Goal: Task Accomplishment & Management: Use online tool/utility

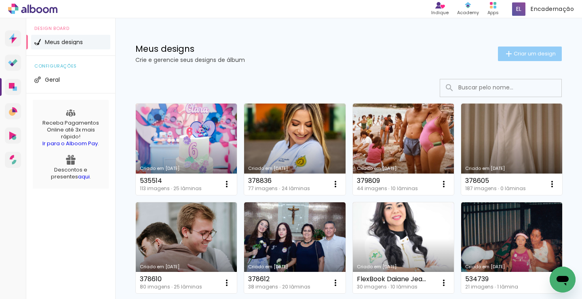
click at [514, 55] on span "Criar um design" at bounding box center [535, 53] width 42 height 5
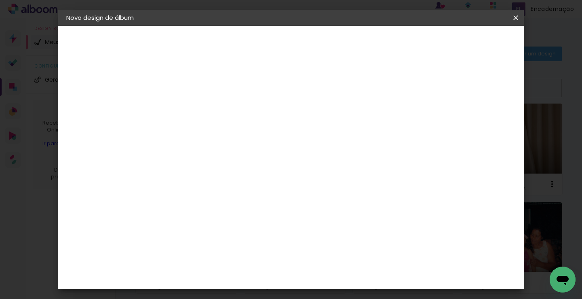
click at [198, 104] on input at bounding box center [198, 108] width 0 height 13
type input "378605"
type paper-input "378605"
click at [0, 0] on slot "Avançar" at bounding box center [0, 0] width 0 height 0
click at [250, 151] on input at bounding box center [219, 154] width 82 height 10
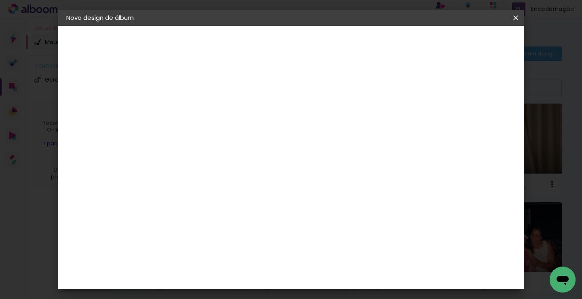
type input "[PERSON_NAME]"
type paper-input "[PERSON_NAME]"
click at [235, 179] on div "[PERSON_NAME]" at bounding box center [220, 182] width 54 height 6
click at [0, 0] on slot "Avançar" at bounding box center [0, 0] width 0 height 0
click at [230, 135] on input "text" at bounding box center [214, 141] width 32 height 13
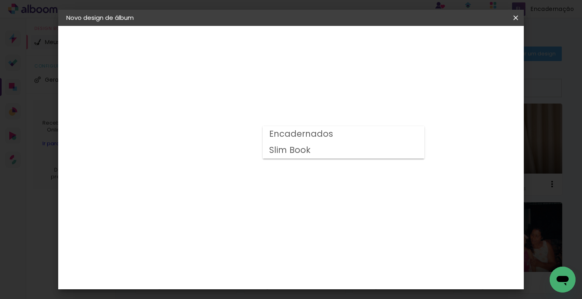
click at [0, 0] on slot "Encadernados" at bounding box center [0, 0] width 0 height 0
type input "Encadernados"
click at [253, 253] on span "30 x 60" at bounding box center [234, 261] width 38 height 17
click at [0, 0] on slot "Avançar" at bounding box center [0, 0] width 0 height 0
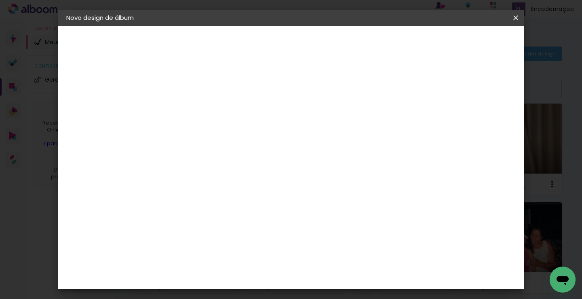
click at [432, 48] on paper-button "Iniciar design" at bounding box center [405, 43] width 53 height 14
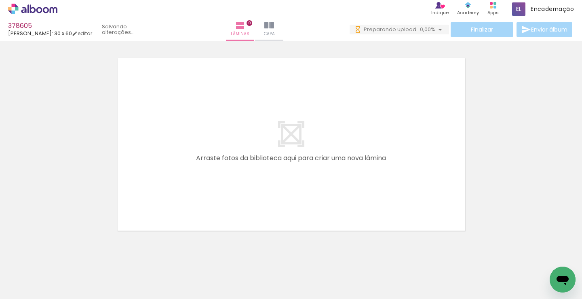
drag, startPoint x: 81, startPoint y: 275, endPoint x: 141, endPoint y: 199, distance: 97.0
click at [179, 141] on quentale-workspace at bounding box center [291, 149] width 582 height 299
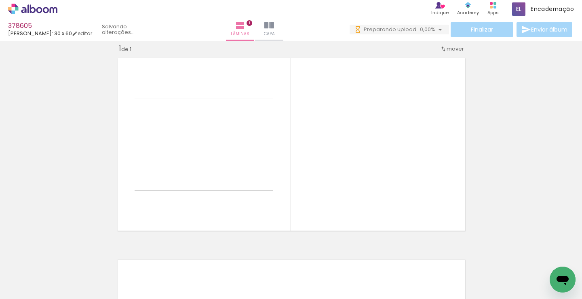
scroll to position [11, 0]
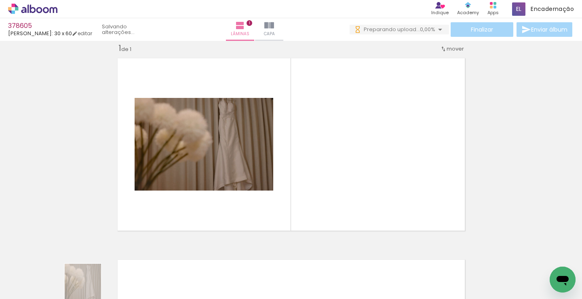
drag, startPoint x: 88, startPoint y: 274, endPoint x: 89, endPoint y: 279, distance: 5.3
click at [89, 279] on div at bounding box center [81, 271] width 40 height 27
click at [30, 274] on input "Todas as fotos" at bounding box center [22, 274] width 31 height 7
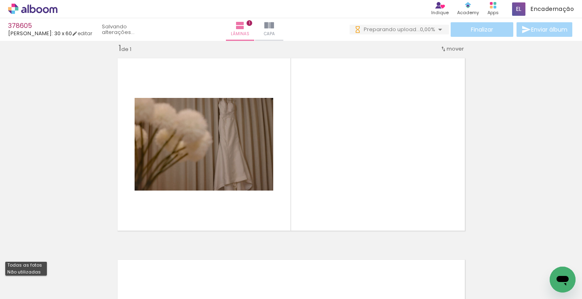
scroll to position [0, 0]
click at [0, 0] on slot "Não utilizadas" at bounding box center [0, 0] width 0 height 0
type input "Não utilizadas"
drag, startPoint x: 153, startPoint y: 244, endPoint x: 190, endPoint y: 214, distance: 47.4
click at [352, 124] on quentale-workspace at bounding box center [291, 149] width 582 height 299
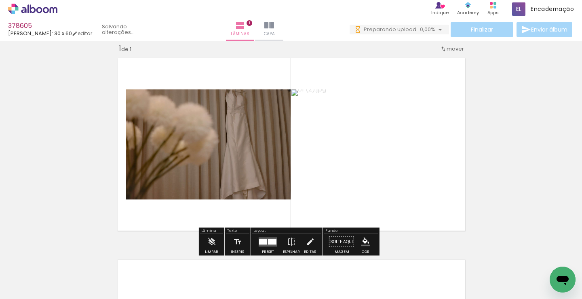
drag, startPoint x: 78, startPoint y: 274, endPoint x: 112, endPoint y: 242, distance: 46.9
click at [184, 144] on quentale-workspace at bounding box center [291, 149] width 582 height 299
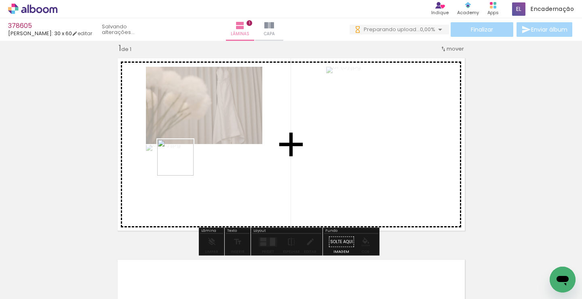
drag, startPoint x: 88, startPoint y: 269, endPoint x: 238, endPoint y: 66, distance: 252.7
click at [221, 107] on quentale-workspace at bounding box center [291, 149] width 582 height 299
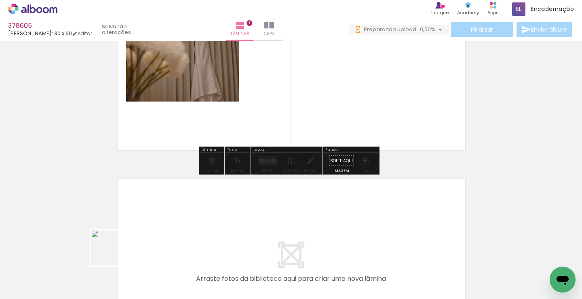
drag, startPoint x: 115, startPoint y: 254, endPoint x: 190, endPoint y: 217, distance: 83.8
click at [190, 217] on quentale-workspace at bounding box center [291, 149] width 582 height 299
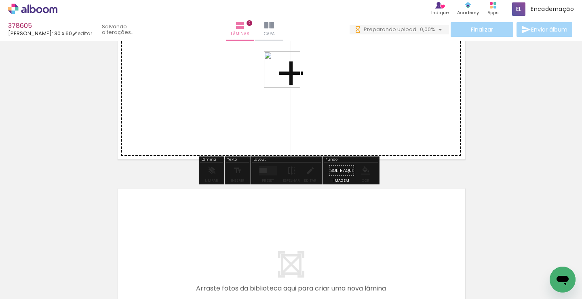
drag, startPoint x: 73, startPoint y: 281, endPoint x: 289, endPoint y: 73, distance: 300.0
click at [289, 73] on quentale-workspace at bounding box center [291, 149] width 582 height 299
drag, startPoint x: 85, startPoint y: 269, endPoint x: 85, endPoint y: 244, distance: 25.1
click at [198, 103] on quentale-workspace at bounding box center [291, 149] width 582 height 299
drag, startPoint x: 186, startPoint y: 129, endPoint x: 197, endPoint y: 106, distance: 25.8
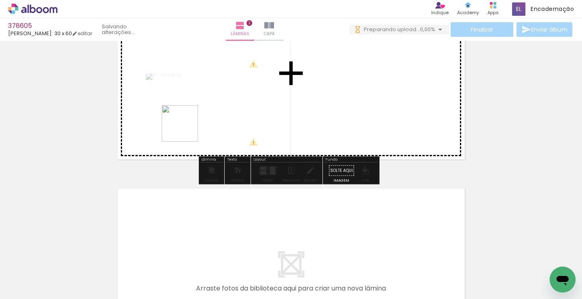
click at [204, 97] on quentale-workspace at bounding box center [291, 149] width 582 height 299
drag, startPoint x: 173, startPoint y: 152, endPoint x: 214, endPoint y: 75, distance: 87.0
click at [207, 95] on quentale-workspace at bounding box center [291, 149] width 582 height 299
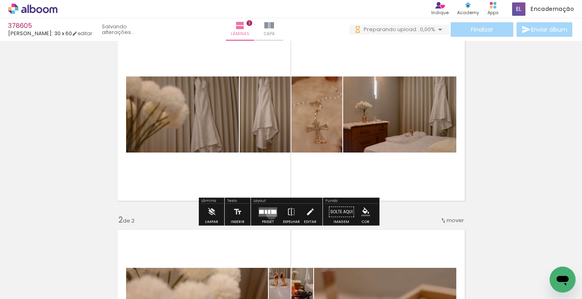
click at [270, 214] on quentale-layouter at bounding box center [268, 211] width 19 height 9
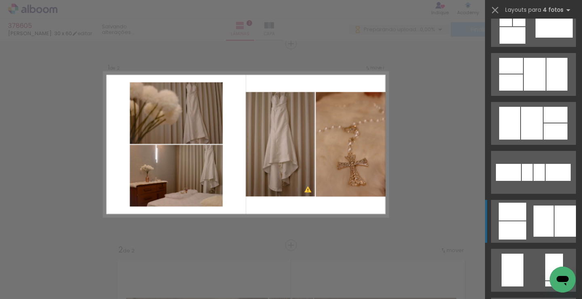
scroll to position [444, 0]
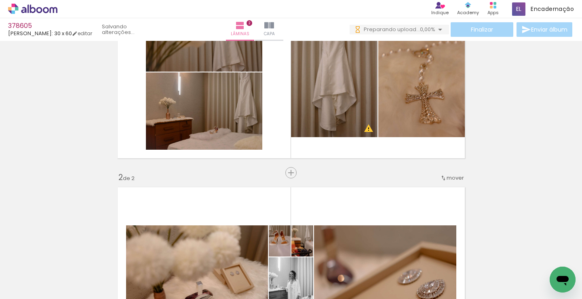
scroll to position [0, 0]
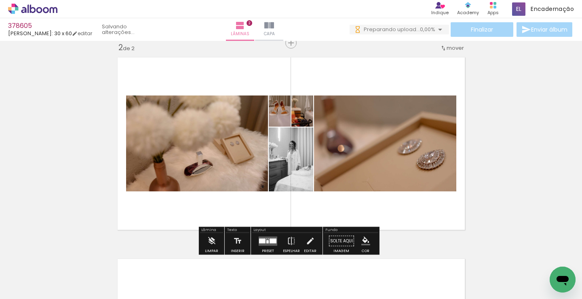
click at [266, 241] on div at bounding box center [267, 241] width 2 height 3
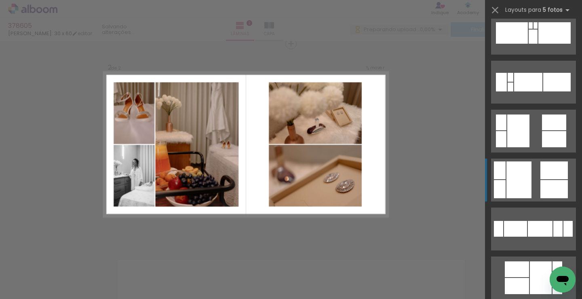
click at [536, 256] on quentale-layouter at bounding box center [533, 277] width 85 height 43
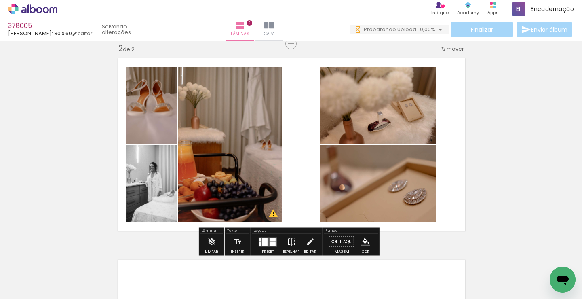
click at [289, 242] on iron-icon at bounding box center [291, 242] width 9 height 16
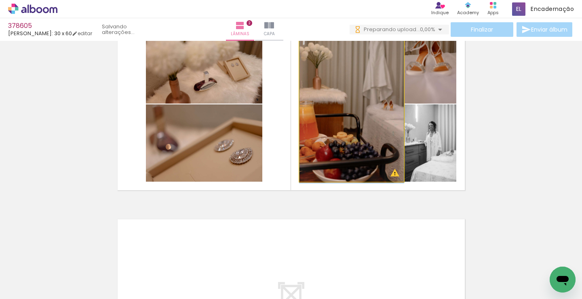
drag, startPoint x: 365, startPoint y: 151, endPoint x: 351, endPoint y: 152, distance: 14.6
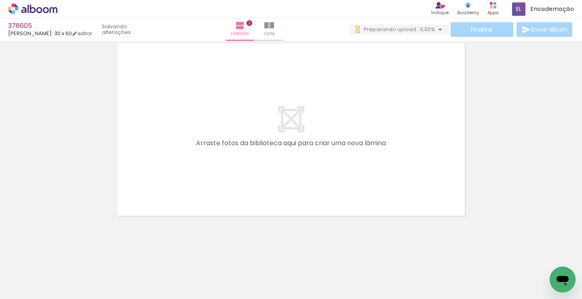
drag, startPoint x: 265, startPoint y: 159, endPoint x: 88, endPoint y: 258, distance: 202.9
click at [279, 142] on quentale-workspace at bounding box center [291, 149] width 582 height 299
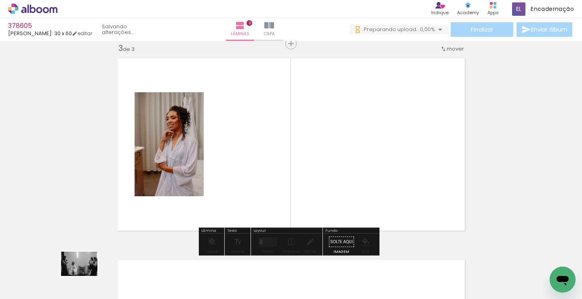
drag, startPoint x: 135, startPoint y: 242, endPoint x: 84, endPoint y: 279, distance: 63.0
click at [84, 279] on div at bounding box center [81, 271] width 40 height 27
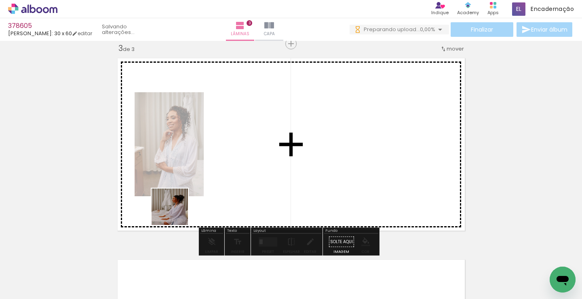
drag, startPoint x: 176, startPoint y: 213, endPoint x: 156, endPoint y: 239, distance: 33.2
click at [222, 108] on quentale-workspace at bounding box center [291, 149] width 582 height 299
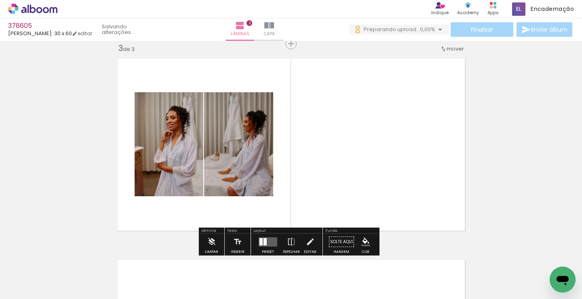
drag, startPoint x: 130, startPoint y: 267, endPoint x: 164, endPoint y: 254, distance: 37.0
click at [261, 102] on quentale-workspace at bounding box center [291, 149] width 582 height 299
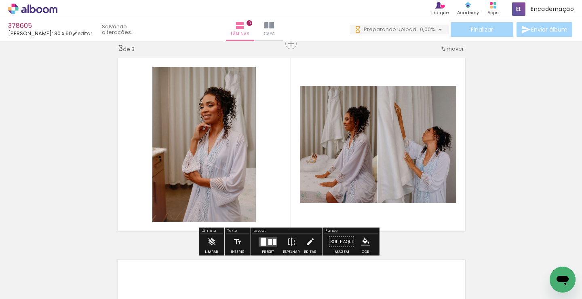
drag, startPoint x: 271, startPoint y: 121, endPoint x: 265, endPoint y: 112, distance: 11.0
click at [283, 114] on quentale-workspace at bounding box center [291, 149] width 582 height 299
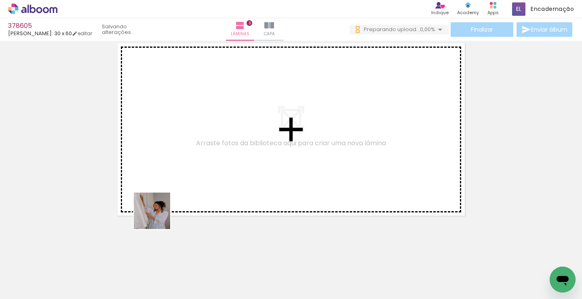
drag, startPoint x: 158, startPoint y: 217, endPoint x: 152, endPoint y: 250, distance: 34.2
click at [193, 136] on quentale-workspace at bounding box center [291, 149] width 582 height 299
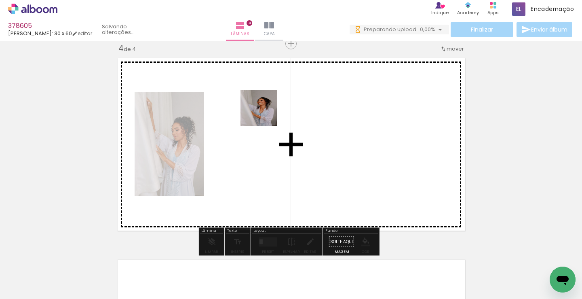
drag, startPoint x: 142, startPoint y: 275, endPoint x: 177, endPoint y: 221, distance: 63.8
click at [265, 114] on quentale-workspace at bounding box center [291, 149] width 582 height 299
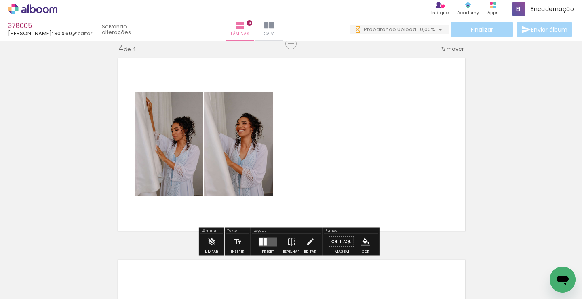
drag, startPoint x: 131, startPoint y: 277, endPoint x: 216, endPoint y: 198, distance: 116.6
click at [277, 173] on quentale-workspace at bounding box center [291, 149] width 582 height 299
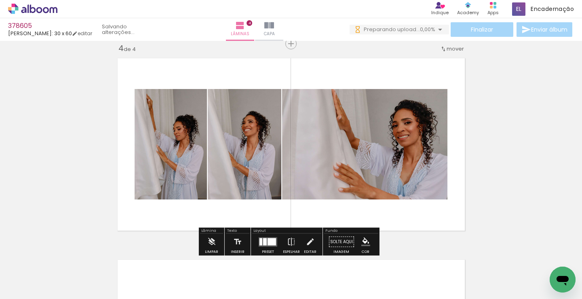
drag, startPoint x: 185, startPoint y: 171, endPoint x: 201, endPoint y: 136, distance: 38.9
click at [229, 119] on quentale-workspace at bounding box center [291, 149] width 582 height 299
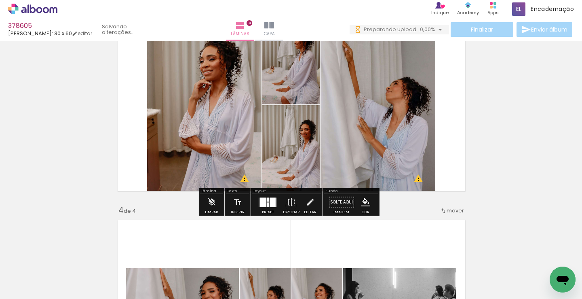
click at [270, 203] on div at bounding box center [273, 201] width 6 height 9
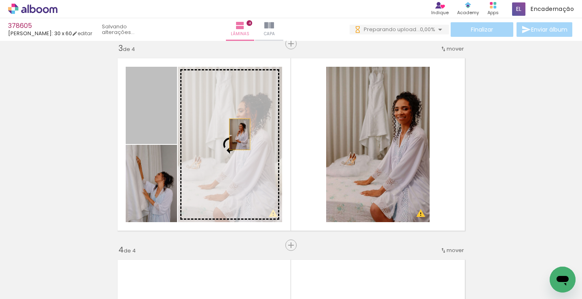
drag, startPoint x: 138, startPoint y: 122, endPoint x: 354, endPoint y: 134, distance: 216.5
click at [0, 0] on slot at bounding box center [0, 0] width 0 height 0
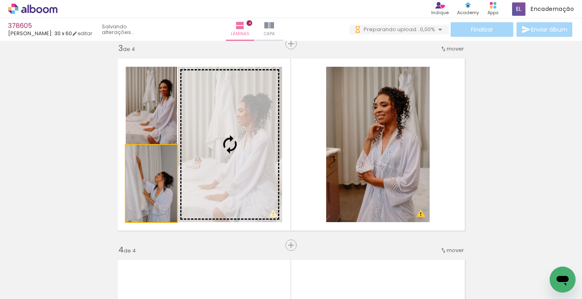
drag, startPoint x: 139, startPoint y: 178, endPoint x: 380, endPoint y: 115, distance: 249.3
click at [0, 0] on slot at bounding box center [0, 0] width 0 height 0
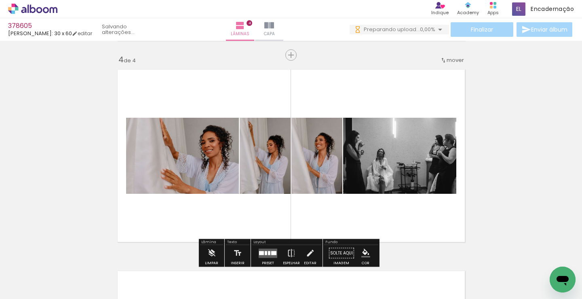
scroll to position [615, 0]
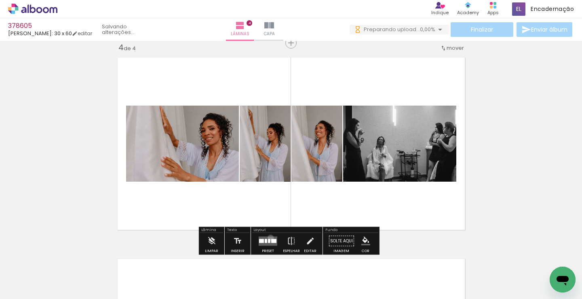
click at [269, 237] on quentale-layouter at bounding box center [268, 240] width 19 height 9
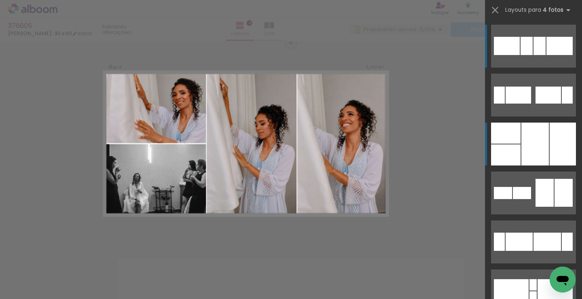
scroll to position [614, 0]
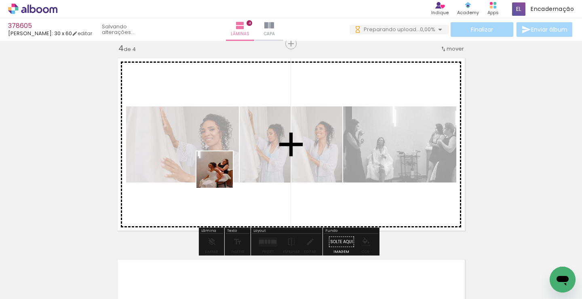
drag, startPoint x: 133, startPoint y: 280, endPoint x: 248, endPoint y: 140, distance: 181.4
click at [248, 140] on quentale-workspace at bounding box center [291, 149] width 582 height 299
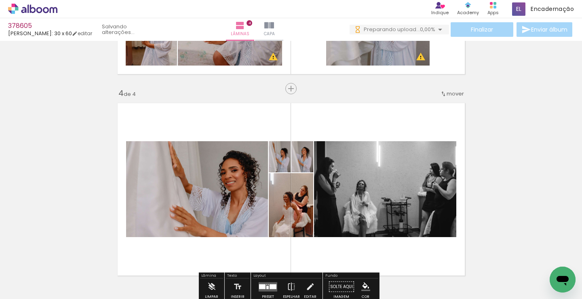
scroll to position [453, 0]
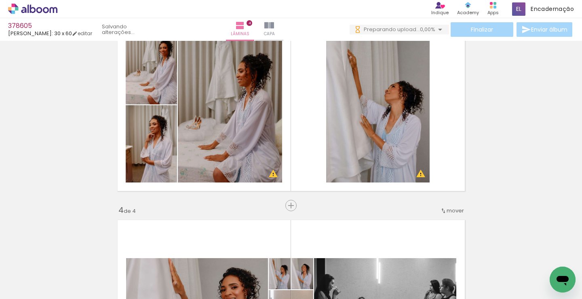
drag, startPoint x: 86, startPoint y: 272, endPoint x: 263, endPoint y: 89, distance: 254.3
click at [257, 98] on quentale-workspace at bounding box center [291, 149] width 582 height 299
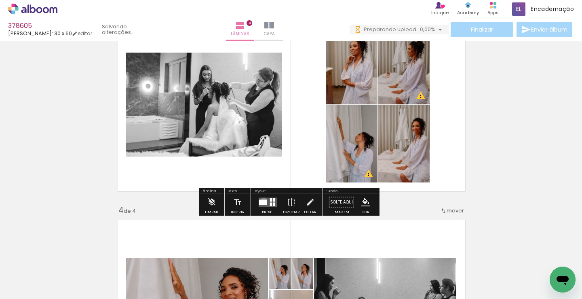
drag, startPoint x: 262, startPoint y: 200, endPoint x: 258, endPoint y: 185, distance: 15.5
click at [263, 199] on div at bounding box center [263, 201] width 8 height 5
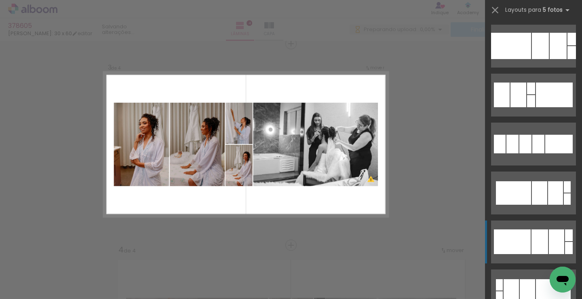
scroll to position [970, 0]
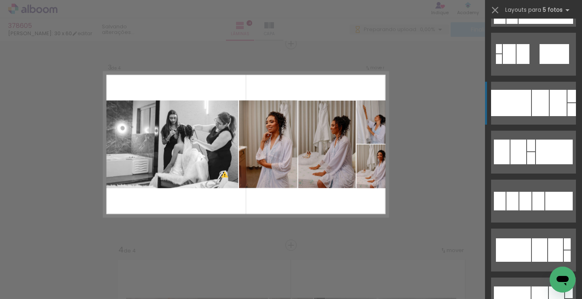
click at [532, 286] on div at bounding box center [539, 298] width 17 height 25
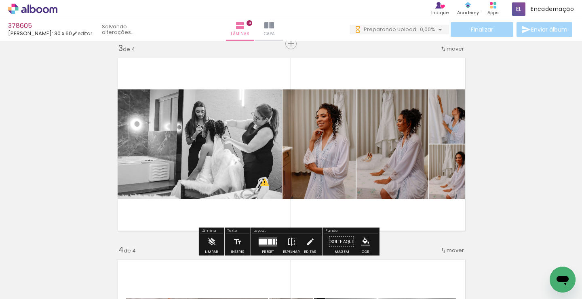
click at [290, 244] on iron-icon at bounding box center [291, 242] width 9 height 16
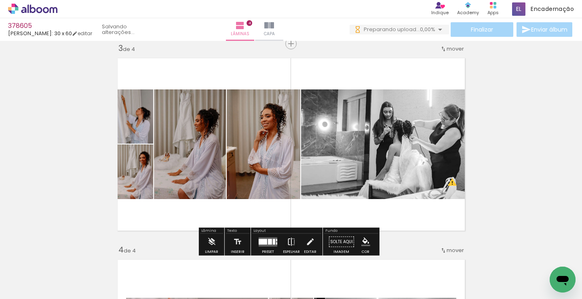
click at [290, 244] on iron-icon at bounding box center [291, 242] width 9 height 16
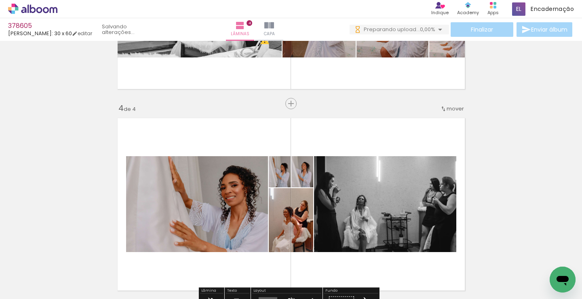
scroll to position [655, 0]
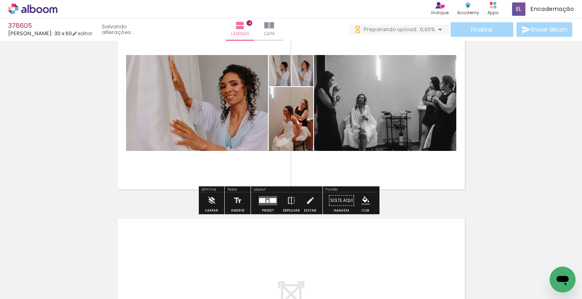
click at [266, 201] on div at bounding box center [267, 200] width 2 height 3
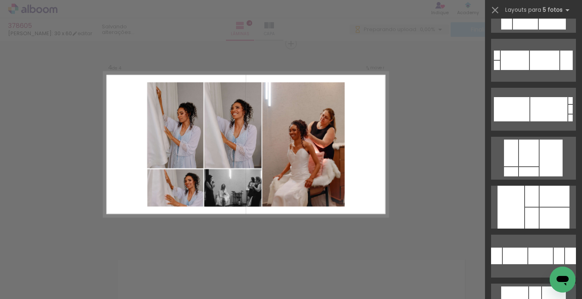
scroll to position [121, 0]
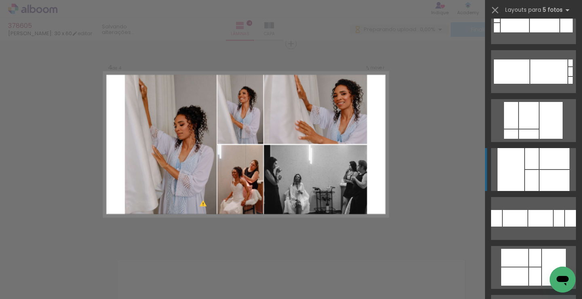
drag, startPoint x: 539, startPoint y: 165, endPoint x: 545, endPoint y: 147, distance: 18.4
click at [539, 164] on div at bounding box center [554, 158] width 30 height 21
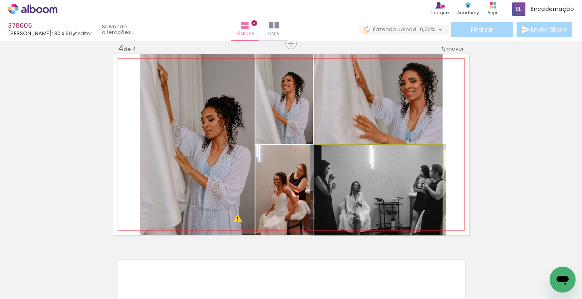
drag, startPoint x: 367, startPoint y: 196, endPoint x: 366, endPoint y: 179, distance: 17.0
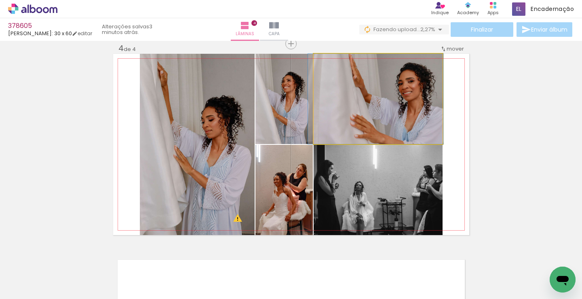
drag, startPoint x: 364, startPoint y: 115, endPoint x: 351, endPoint y: 120, distance: 14.0
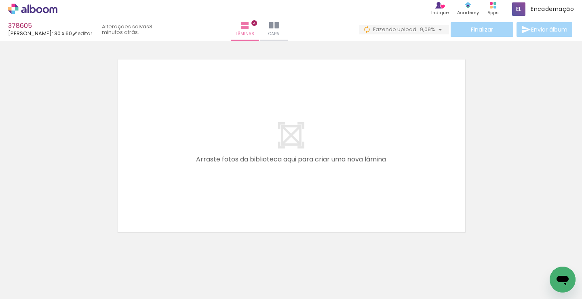
scroll to position [830, 0]
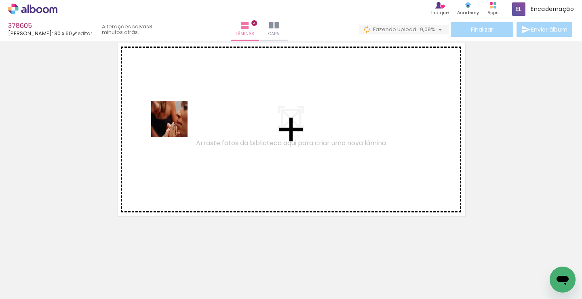
drag, startPoint x: 164, startPoint y: 139, endPoint x: 156, endPoint y: 241, distance: 101.7
click at [183, 117] on quentale-workspace at bounding box center [291, 149] width 582 height 299
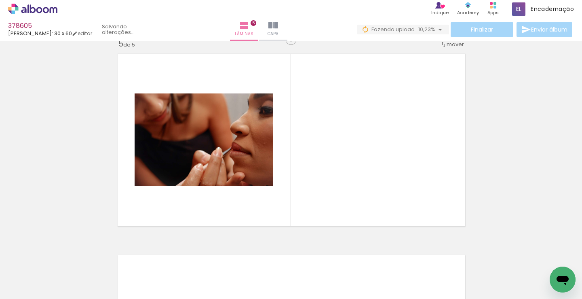
scroll to position [815, 0]
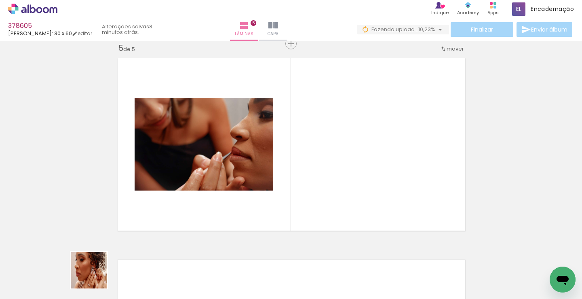
drag, startPoint x: 95, startPoint y: 276, endPoint x: 225, endPoint y: 202, distance: 149.6
click at [342, 138] on quentale-workspace at bounding box center [291, 149] width 582 height 299
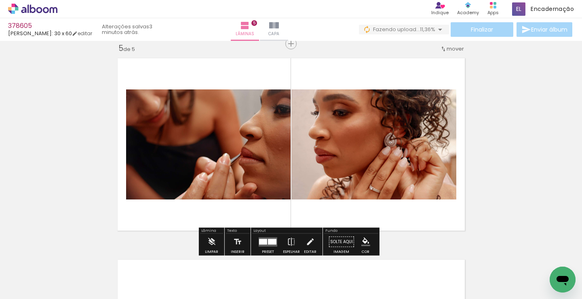
click at [241, 101] on quentale-workspace at bounding box center [291, 149] width 582 height 299
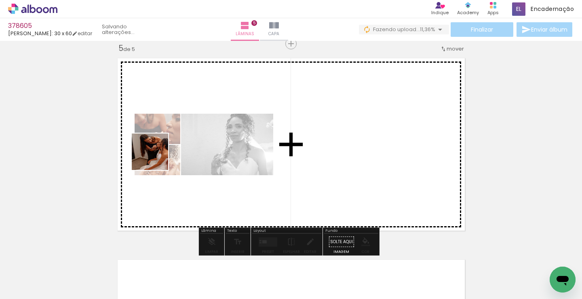
drag, startPoint x: 94, startPoint y: 262, endPoint x: 99, endPoint y: 260, distance: 5.1
click at [183, 118] on quentale-workspace at bounding box center [291, 149] width 582 height 299
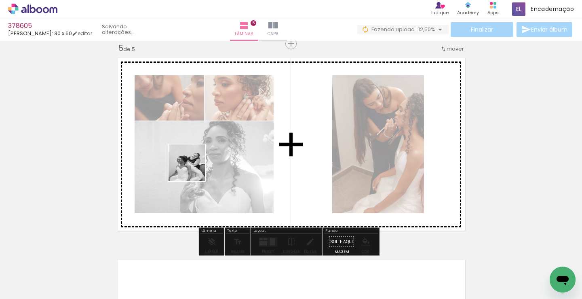
drag, startPoint x: 193, startPoint y: 168, endPoint x: 196, endPoint y: 150, distance: 18.9
click at [219, 136] on quentale-workspace at bounding box center [291, 149] width 582 height 299
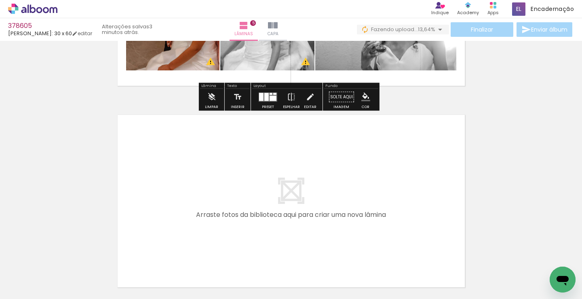
scroll to position [977, 0]
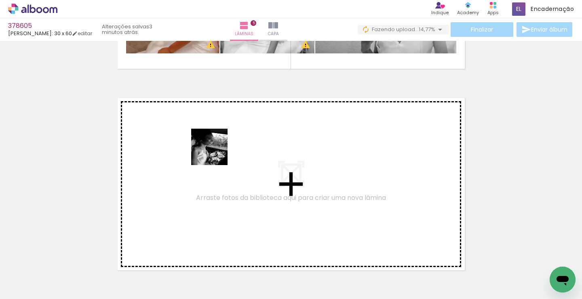
drag, startPoint x: 192, startPoint y: 166, endPoint x: 216, endPoint y: 152, distance: 27.0
click at [216, 152] on quentale-workspace at bounding box center [291, 149] width 582 height 299
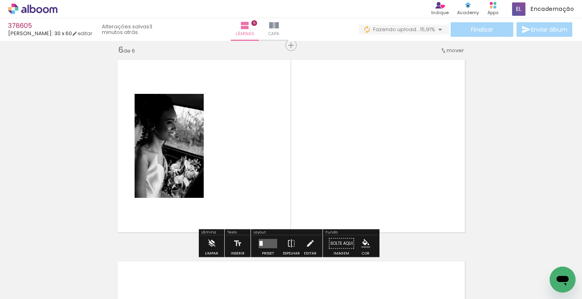
scroll to position [1017, 0]
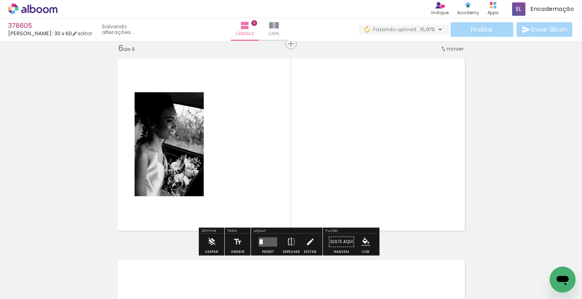
drag, startPoint x: 93, startPoint y: 271, endPoint x: 134, endPoint y: 248, distance: 47.4
click at [268, 165] on quentale-workspace at bounding box center [291, 149] width 582 height 299
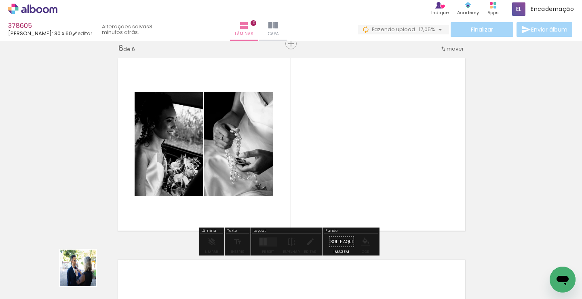
drag, startPoint x: 84, startPoint y: 274, endPoint x: 116, endPoint y: 267, distance: 32.5
click at [314, 149] on quentale-workspace at bounding box center [291, 149] width 582 height 299
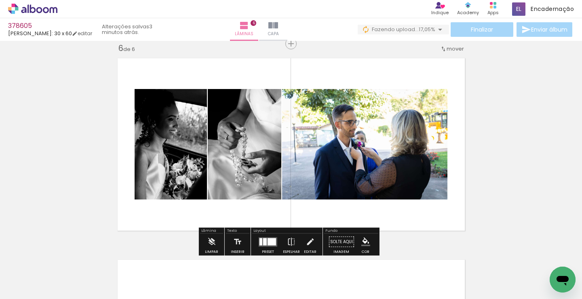
drag, startPoint x: 84, startPoint y: 280, endPoint x: 187, endPoint y: 205, distance: 126.9
click at [226, 116] on quentale-workspace at bounding box center [291, 149] width 582 height 299
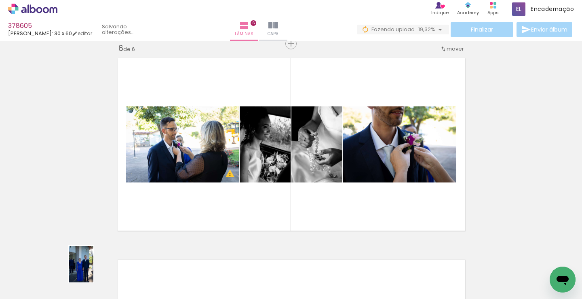
drag, startPoint x: 84, startPoint y: 276, endPoint x: 126, endPoint y: 218, distance: 71.5
click at [90, 273] on div at bounding box center [81, 271] width 24 height 36
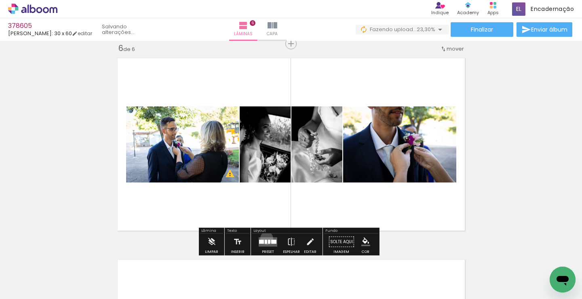
click at [265, 238] on quentale-layouter at bounding box center [268, 241] width 19 height 9
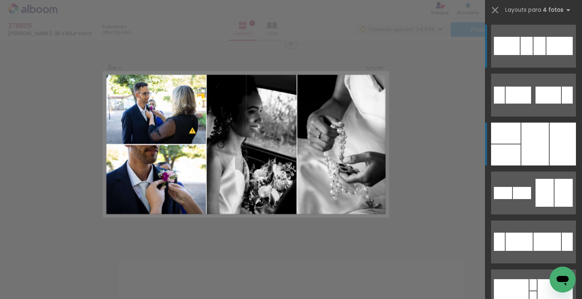
click at [550, 139] on div at bounding box center [563, 143] width 26 height 43
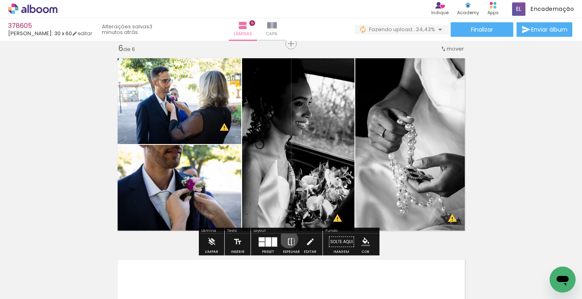
click at [287, 239] on iron-icon at bounding box center [291, 242] width 9 height 16
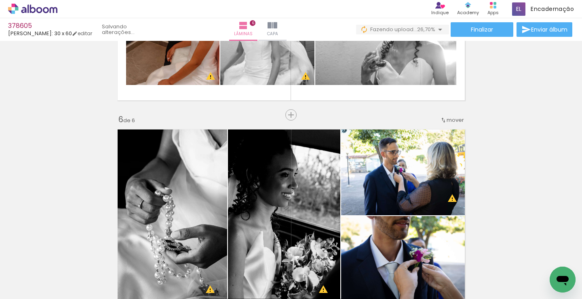
scroll to position [1097, 0]
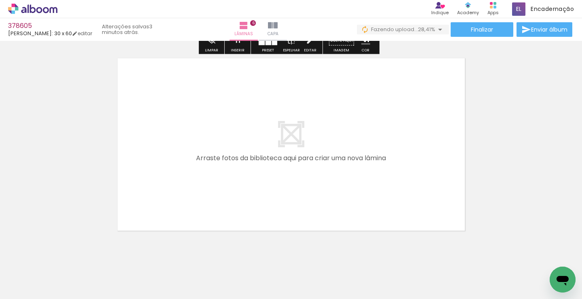
scroll to position [1219, 0]
drag, startPoint x: 86, startPoint y: 282, endPoint x: 120, endPoint y: 243, distance: 51.8
click at [219, 129] on quentale-workspace at bounding box center [291, 149] width 582 height 299
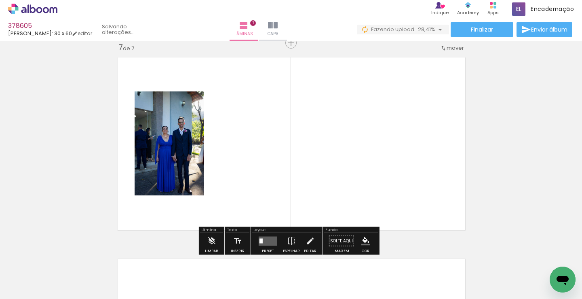
scroll to position [1218, 0]
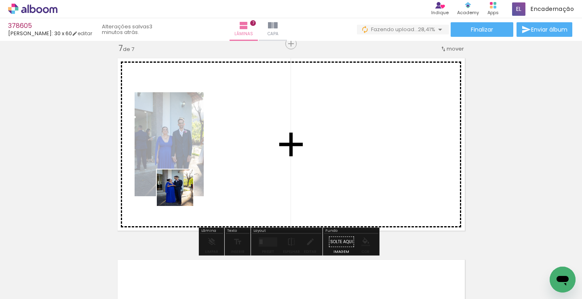
drag, startPoint x: 91, startPoint y: 264, endPoint x: 147, endPoint y: 213, distance: 75.5
click at [235, 148] on quentale-workspace at bounding box center [291, 149] width 582 height 299
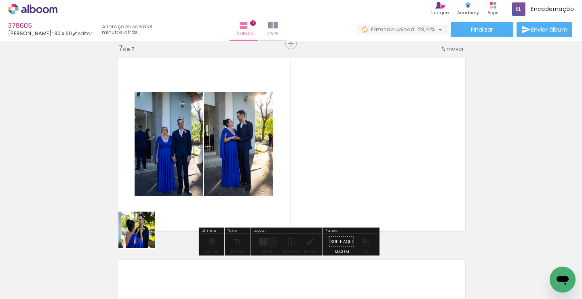
drag, startPoint x: 98, startPoint y: 261, endPoint x: 172, endPoint y: 198, distance: 97.2
click at [285, 128] on quentale-workspace at bounding box center [291, 149] width 582 height 299
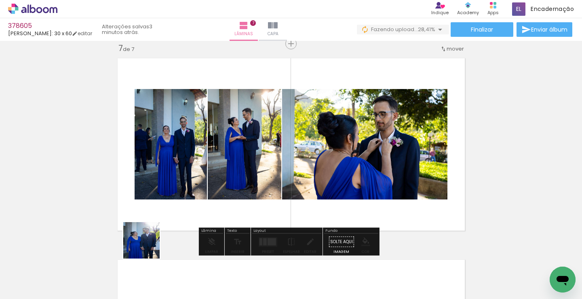
drag, startPoint x: 147, startPoint y: 246, endPoint x: 285, endPoint y: 133, distance: 178.0
click at [253, 178] on quentale-workspace at bounding box center [291, 149] width 582 height 299
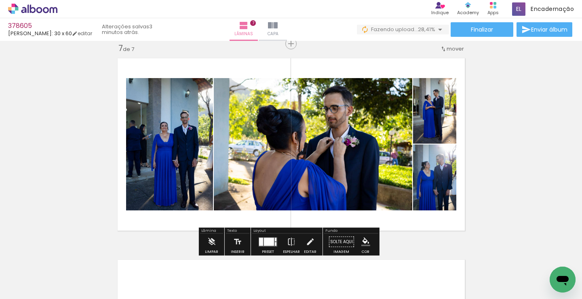
drag, startPoint x: 211, startPoint y: 145, endPoint x: 237, endPoint y: 135, distance: 27.9
click at [244, 112] on quentale-workspace at bounding box center [291, 149] width 582 height 299
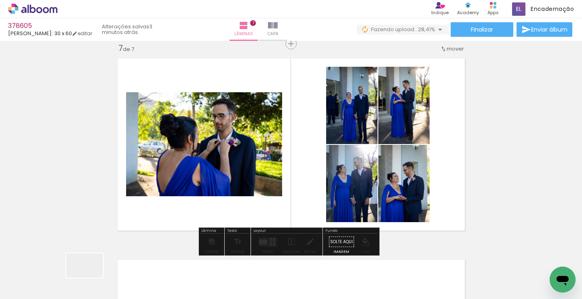
drag, startPoint x: 91, startPoint y: 277, endPoint x: 276, endPoint y: 105, distance: 252.8
click at [286, 99] on quentale-workspace at bounding box center [291, 149] width 582 height 299
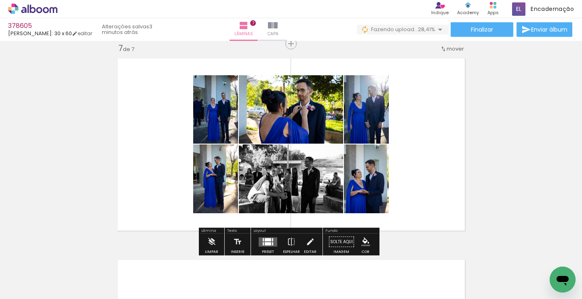
drag, startPoint x: 262, startPoint y: 240, endPoint x: 263, endPoint y: 227, distance: 12.6
click at [263, 237] on quentale-layouter at bounding box center [268, 241] width 19 height 9
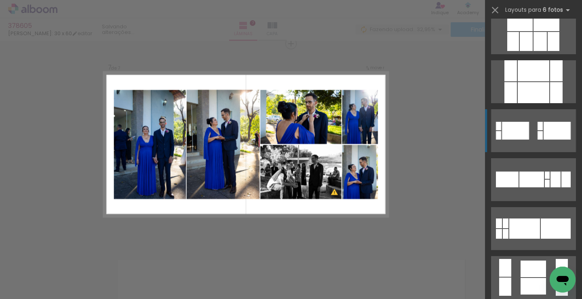
scroll to position [1495, 0]
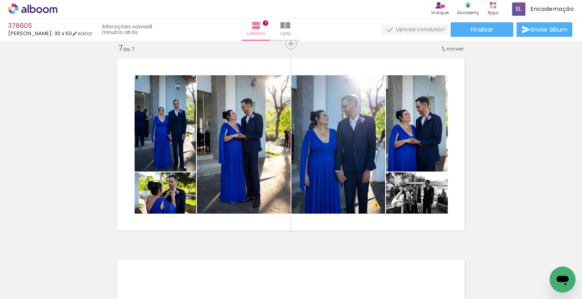
scroll to position [1495, 0]
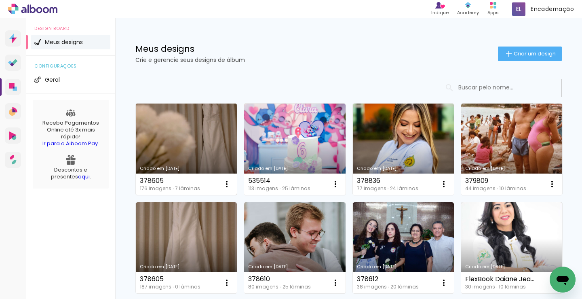
click at [194, 141] on link "Criado em [DATE]" at bounding box center [186, 148] width 101 height 91
